Goal: Information Seeking & Learning: Learn about a topic

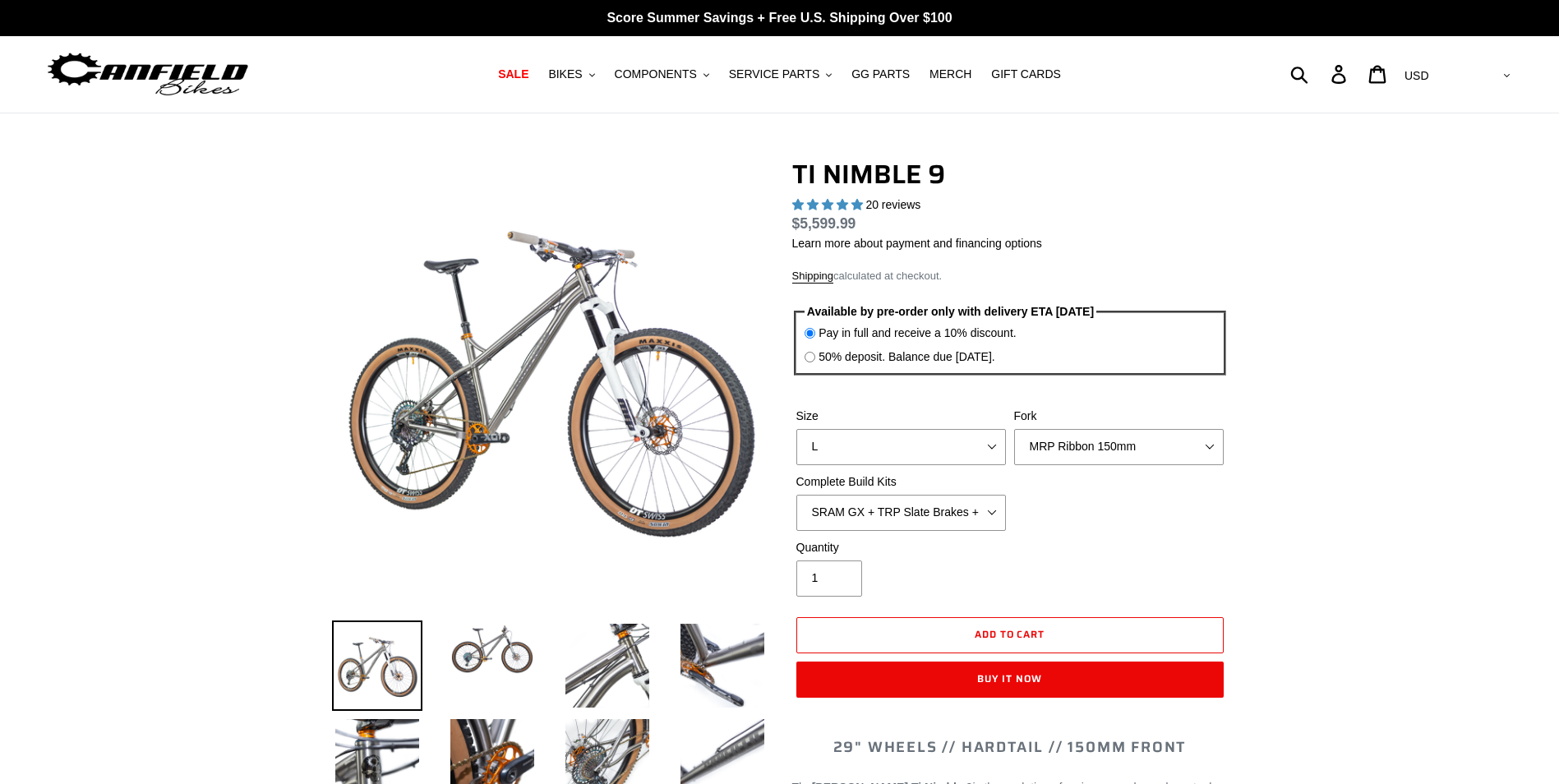
select select "highest-rating"
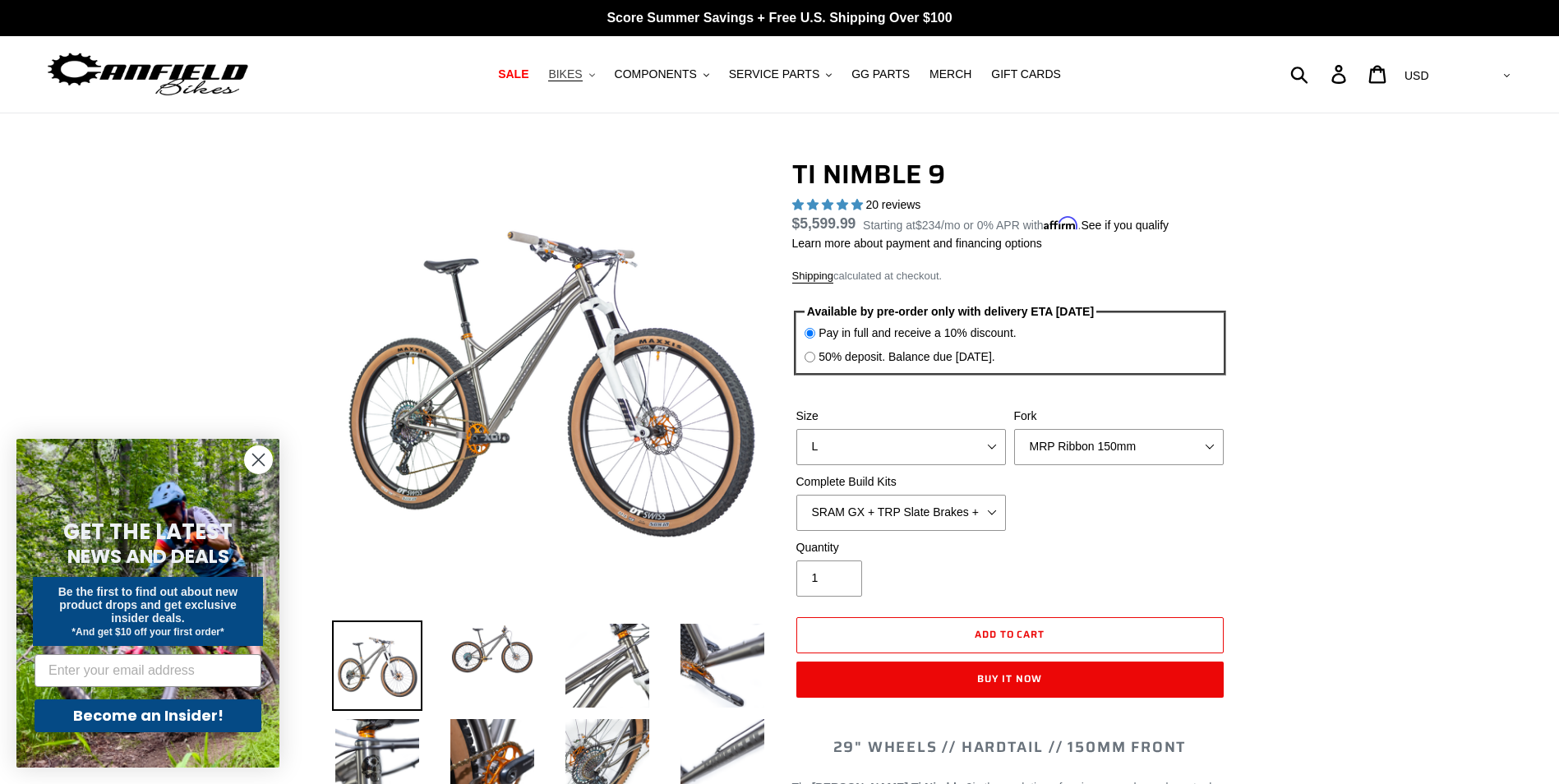
click at [582, 77] on span "BIKES" at bounding box center [565, 74] width 33 height 14
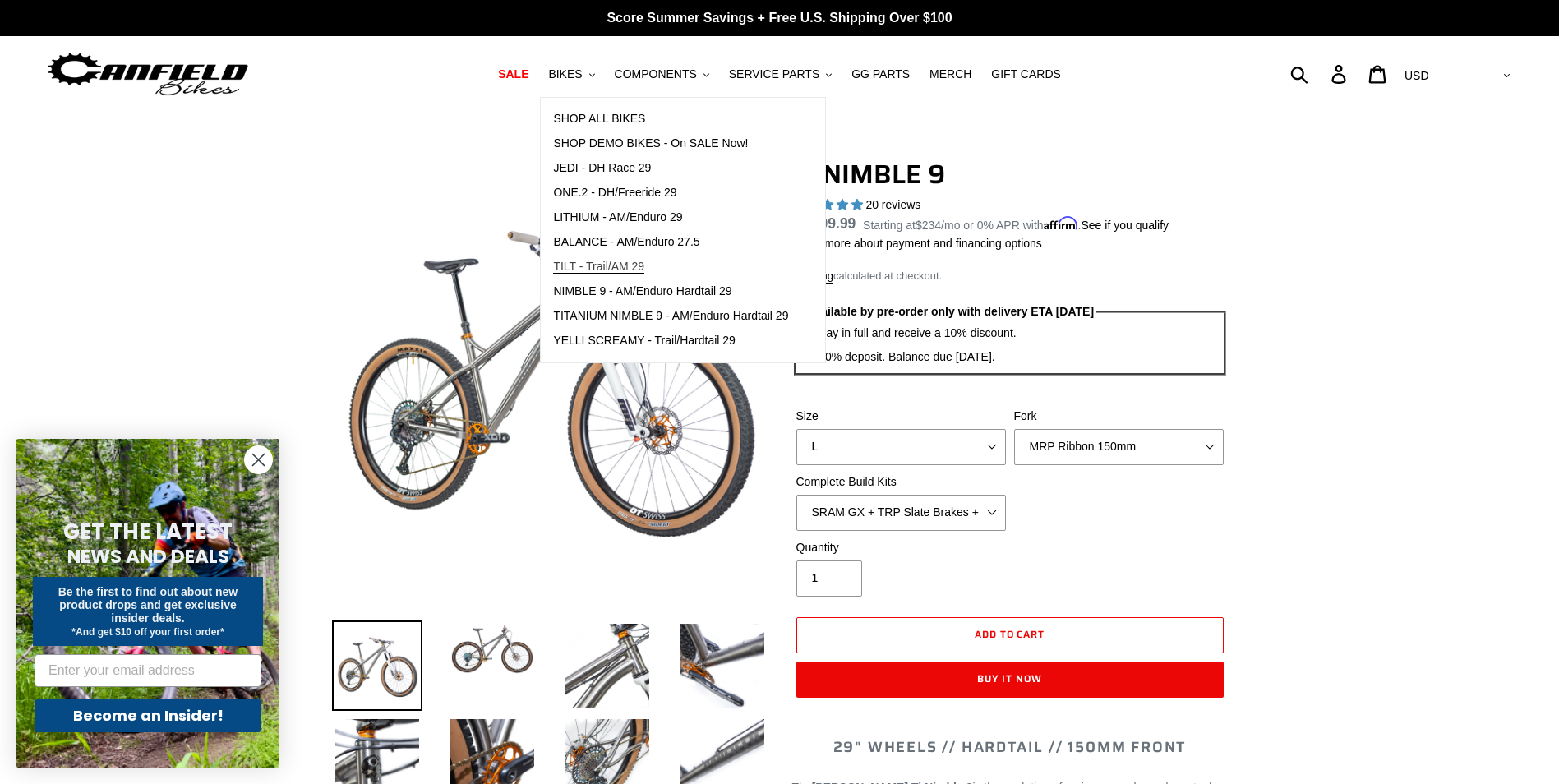
click at [612, 268] on span "TILT - Trail/AM 29" at bounding box center [598, 266] width 91 height 14
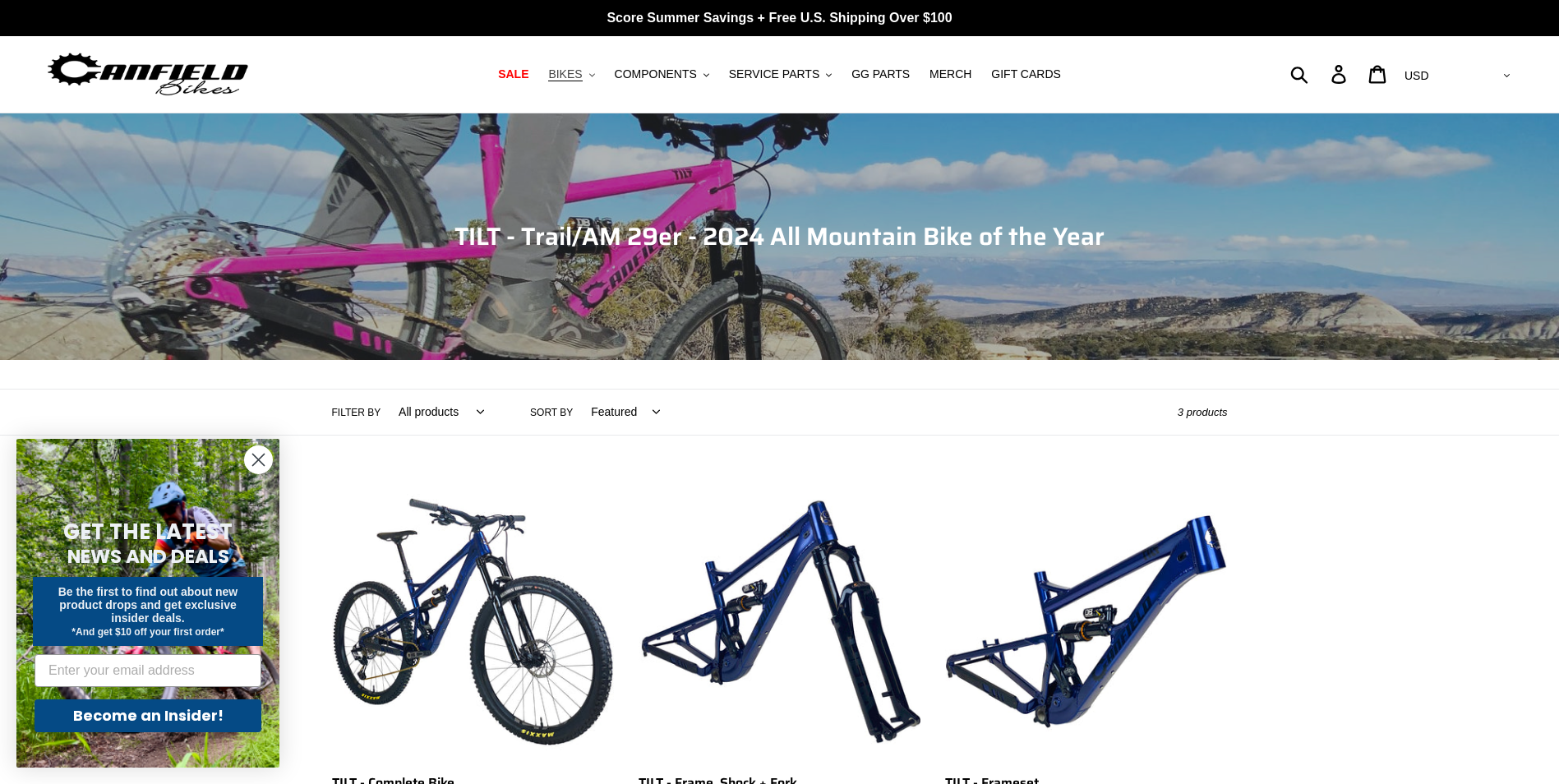
click at [582, 71] on span "BIKES" at bounding box center [565, 74] width 33 height 14
